Goal: Information Seeking & Learning: Learn about a topic

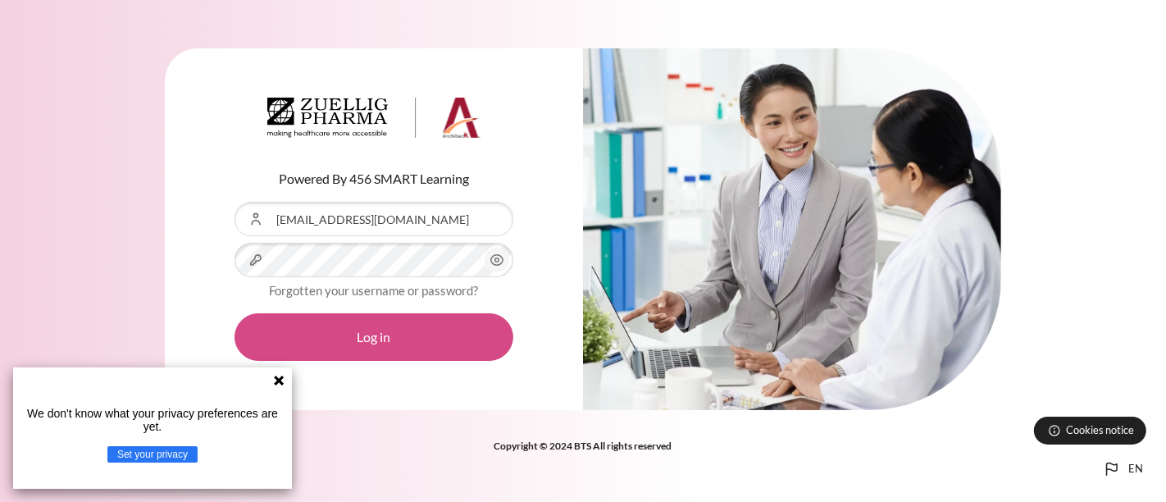
click at [356, 335] on button "Log in" at bounding box center [374, 337] width 279 height 48
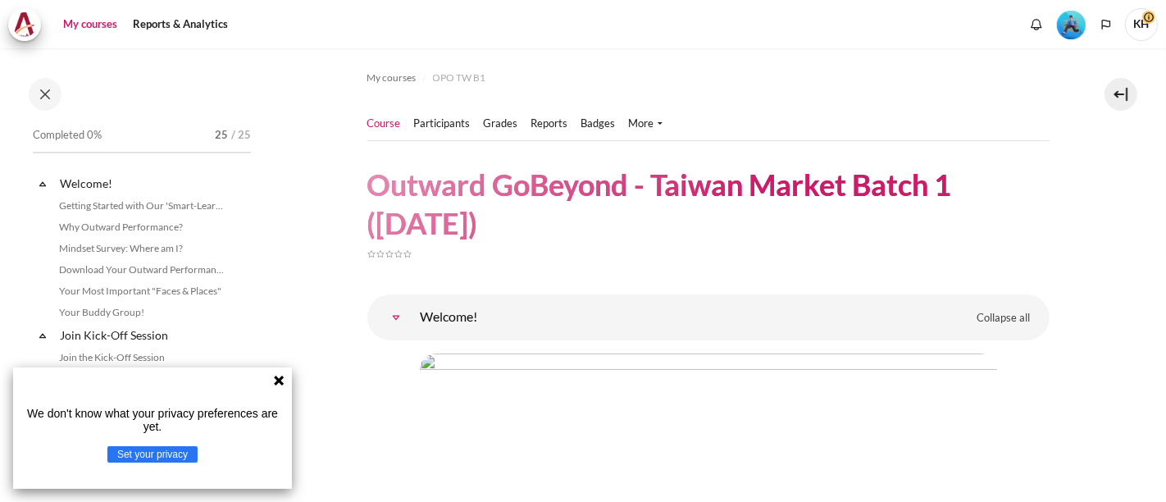
click at [91, 28] on link "My courses" at bounding box center [90, 24] width 66 height 33
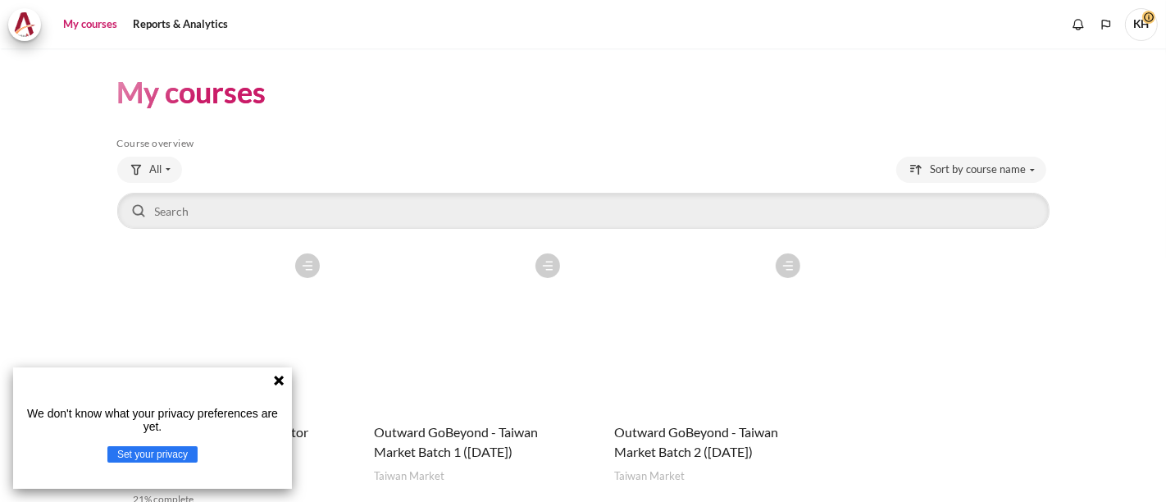
click at [278, 380] on icon at bounding box center [279, 381] width 10 height 10
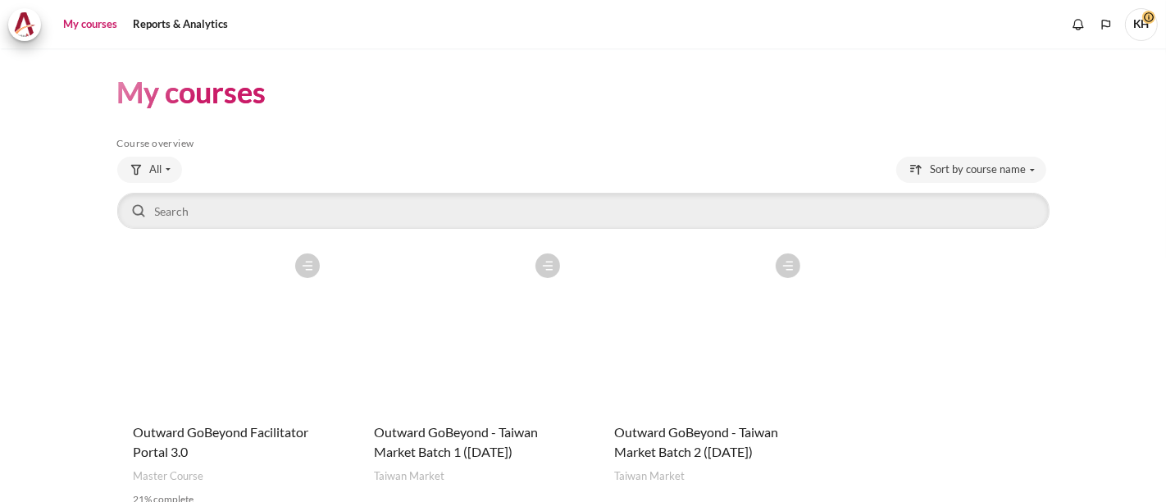
click at [212, 363] on figure "Content" at bounding box center [222, 327] width 211 height 164
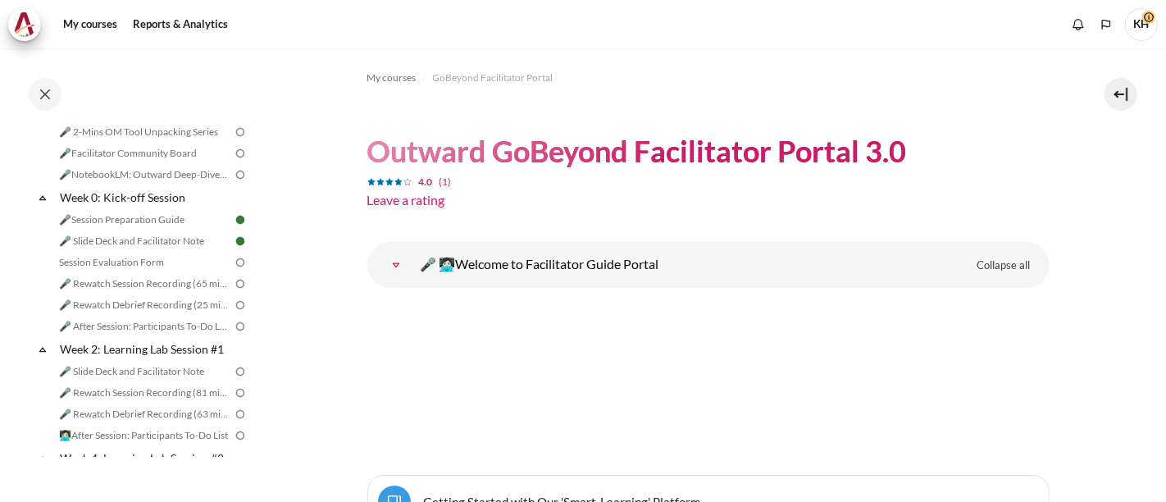
scroll to position [637, 0]
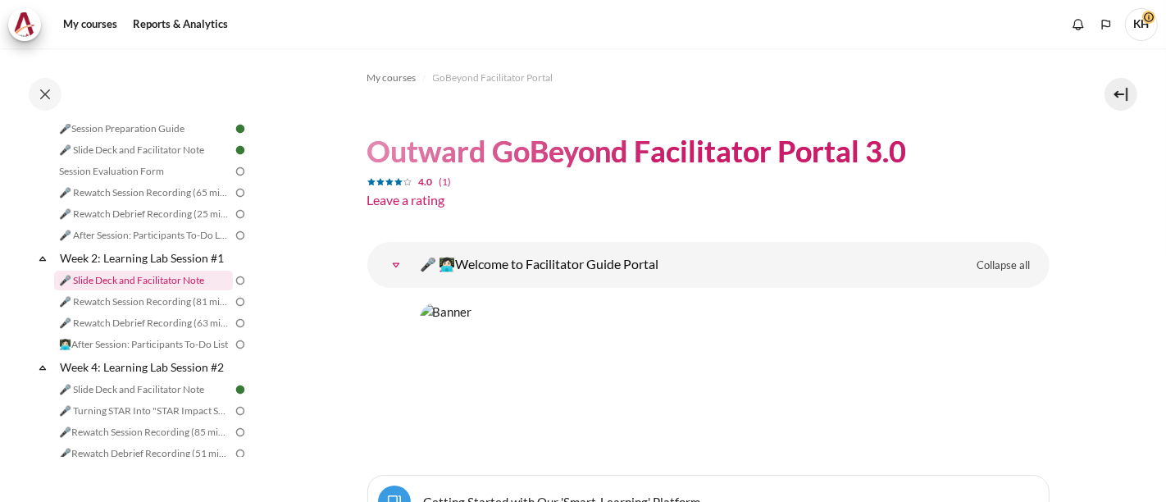
click at [139, 290] on link "🎤 Slide Deck and Facilitator Note" at bounding box center [143, 281] width 179 height 20
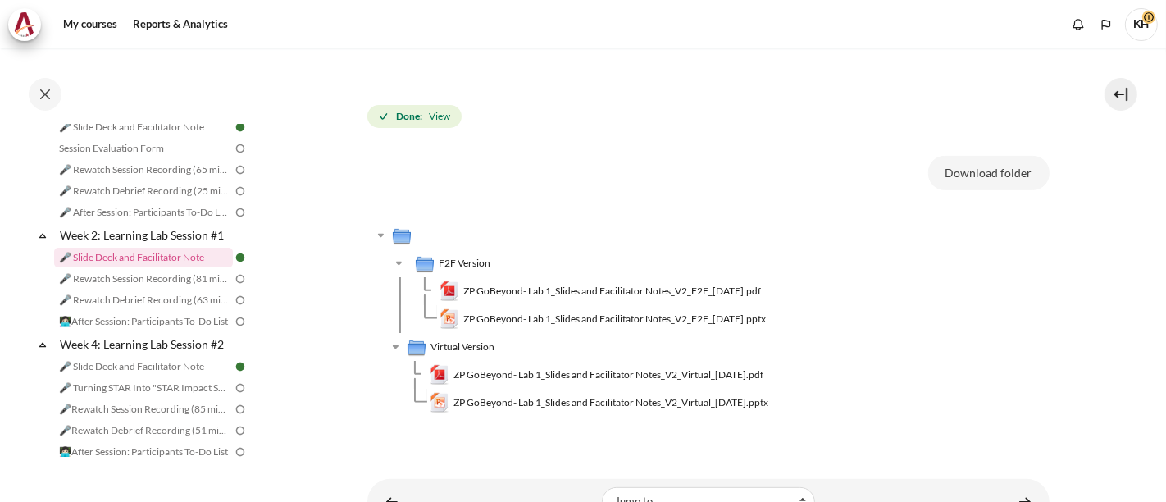
scroll to position [546, 0]
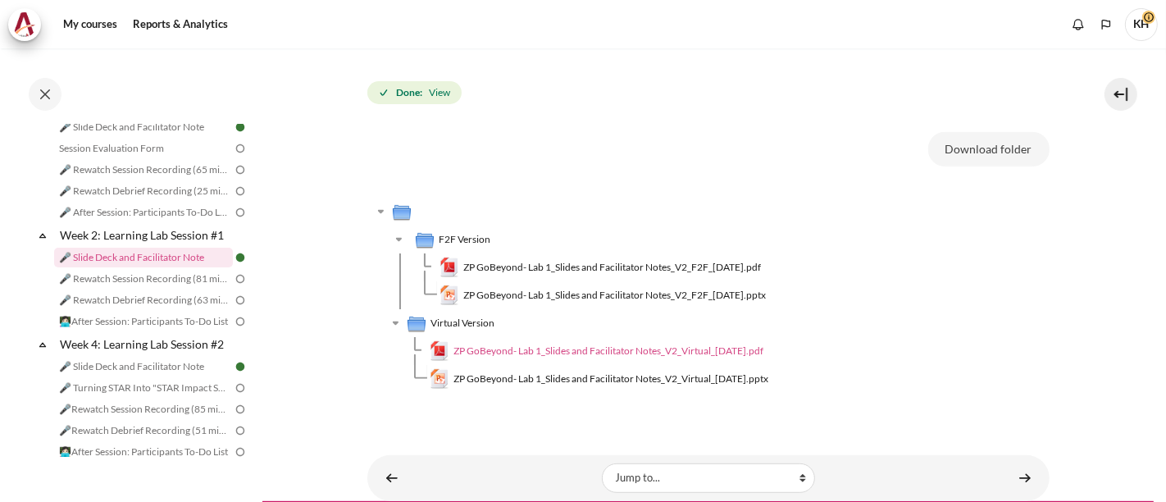
click at [540, 344] on span "ZP GoBeyond- Lab 1_Slides and Facilitator Notes_V2_Virtual_[DATE].pdf" at bounding box center [609, 351] width 310 height 15
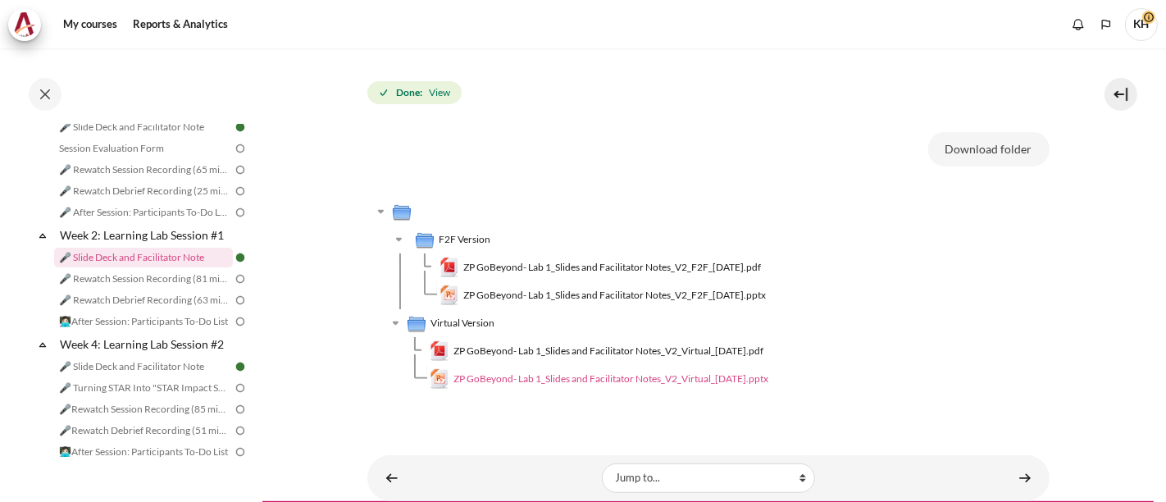
click at [562, 378] on span "ZP GoBeyond- Lab 1_Slides and Facilitator Notes_V2_Virtual_[DATE].pptx" at bounding box center [611, 379] width 315 height 15
